Goal: Communication & Community: Share content

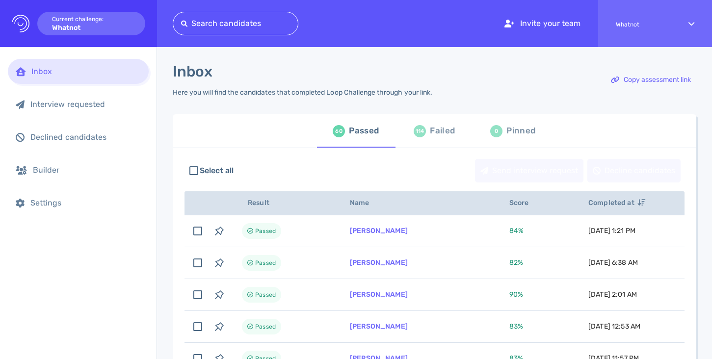
click at [423, 133] on div "114" at bounding box center [420, 131] width 12 height 12
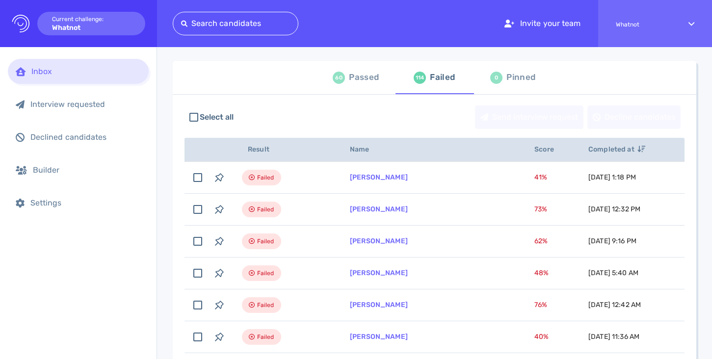
scroll to position [28, 0]
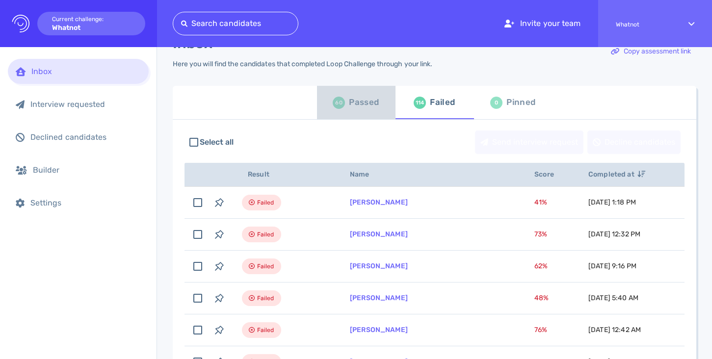
click at [345, 98] on div "60 Passed" at bounding box center [356, 102] width 46 height 27
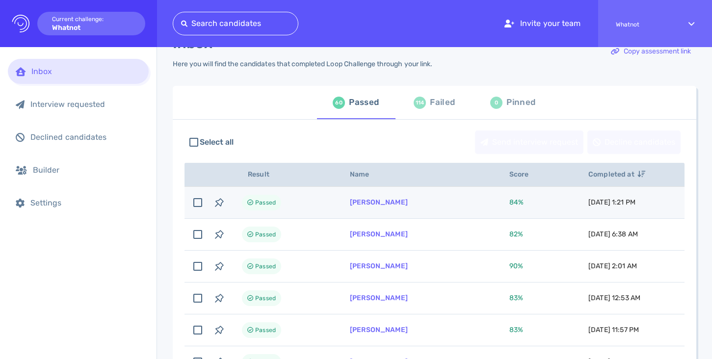
click at [323, 202] on td "Passed" at bounding box center [284, 203] width 108 height 32
checkbox input "true"
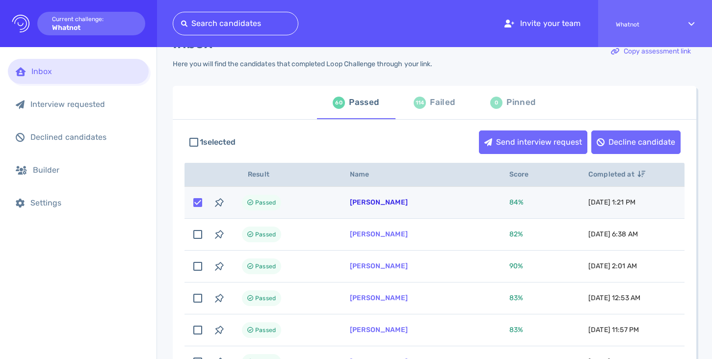
click at [366, 205] on link "[PERSON_NAME]" at bounding box center [379, 202] width 58 height 8
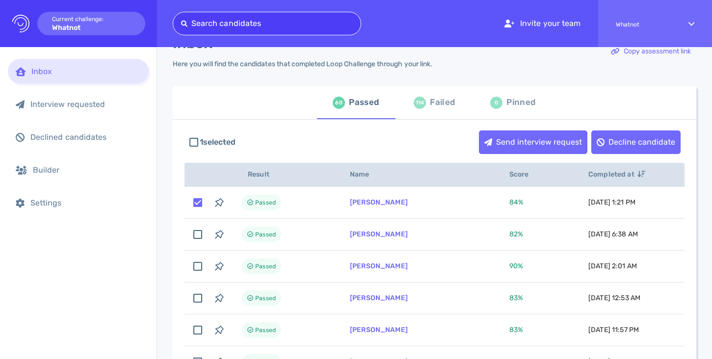
click at [248, 16] on div "Search candidates" at bounding box center [267, 24] width 188 height 16
paste input "[EMAIL_ADDRESS][DOMAIN_NAME]"
type input "saulocarroll@icloud.com"
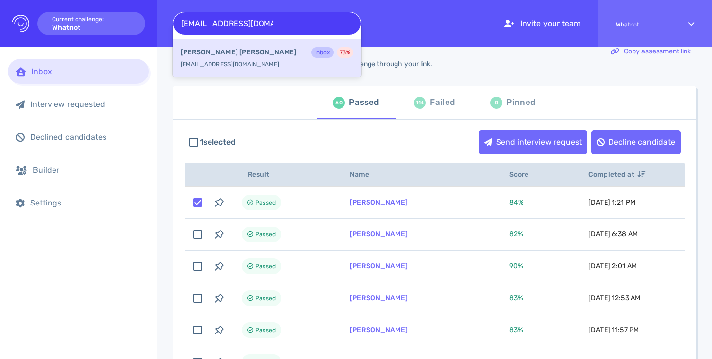
click at [244, 59] on div "Saul O Carroll Inbox 73 %" at bounding box center [267, 53] width 173 height 13
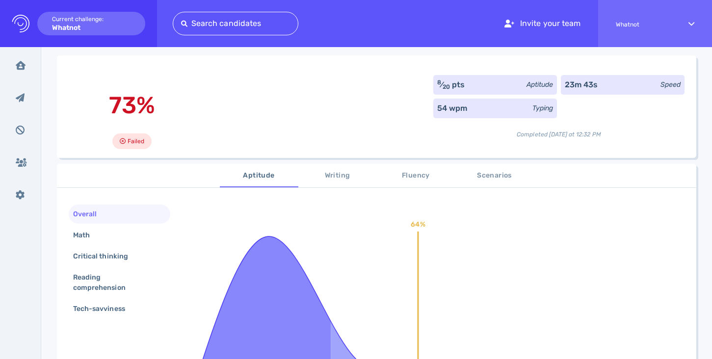
scroll to position [75, 0]
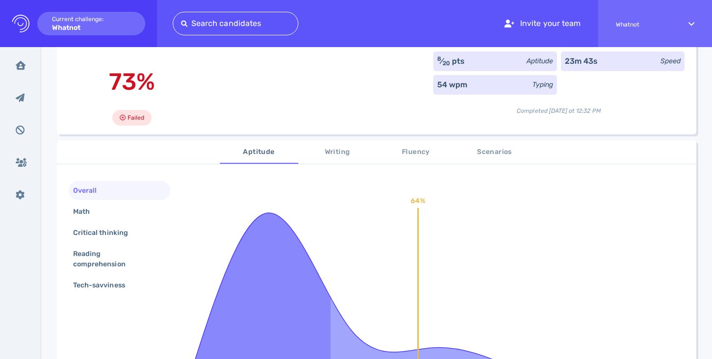
click at [324, 159] on span "Writing" at bounding box center [337, 152] width 67 height 12
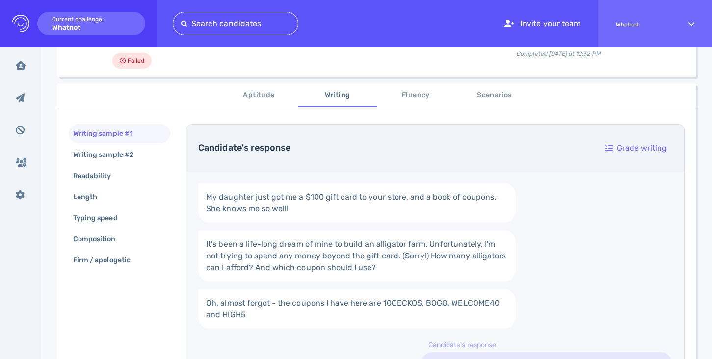
scroll to position [147, 0]
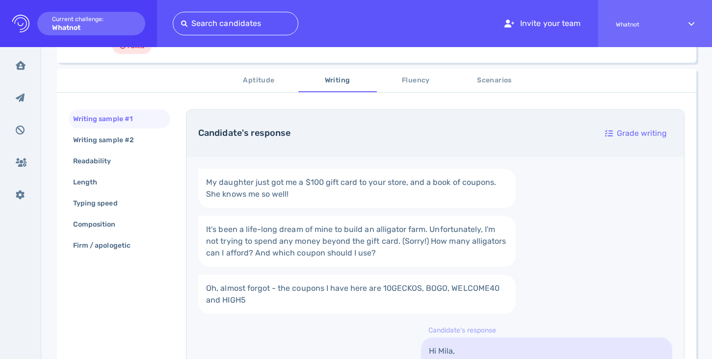
click at [502, 76] on span "Scenarios" at bounding box center [494, 81] width 67 height 12
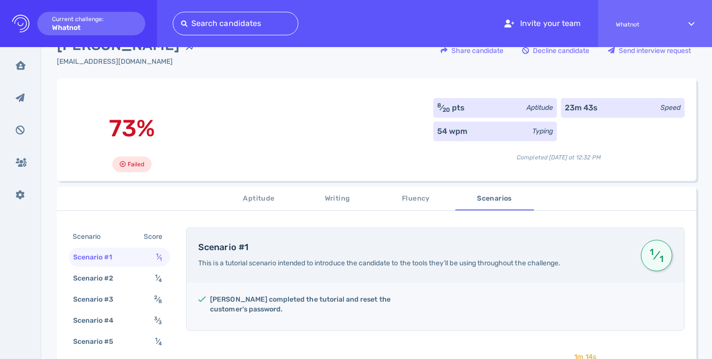
scroll to position [0, 0]
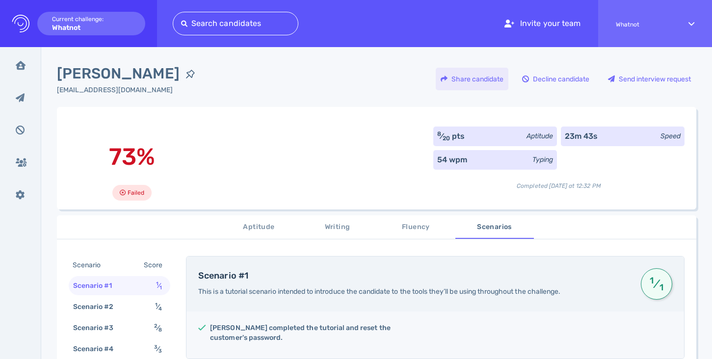
click at [465, 79] on div "Share candidate" at bounding box center [472, 79] width 73 height 23
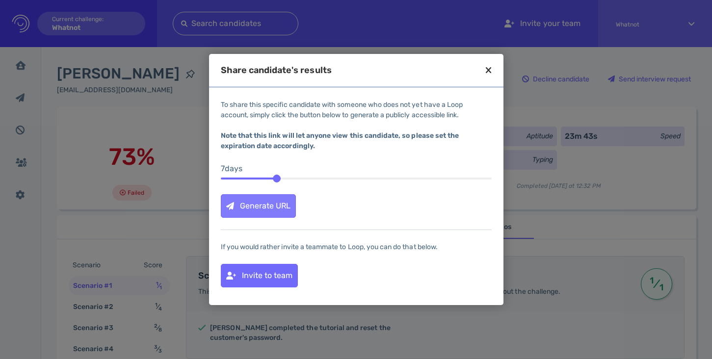
click at [282, 204] on div "Generate URL" at bounding box center [258, 206] width 74 height 23
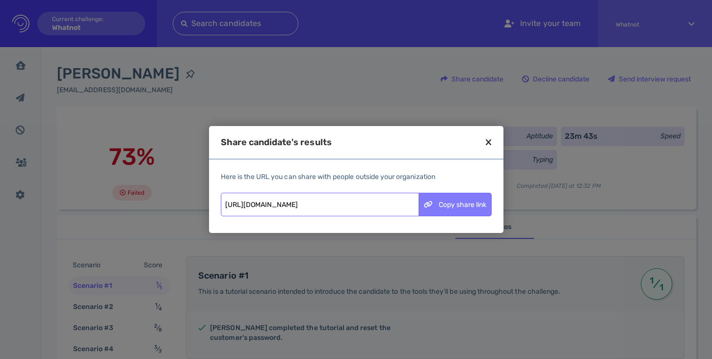
click at [448, 211] on div "Copy share link" at bounding box center [455, 204] width 72 height 23
